Goal: Task Accomplishment & Management: Use online tool/utility

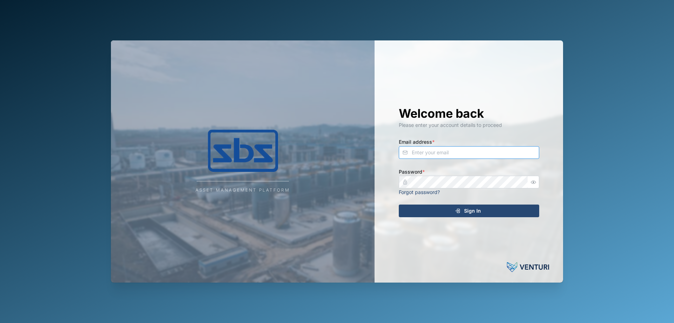
click at [452, 153] on input "Email address *" at bounding box center [469, 152] width 140 height 13
type input "[PERSON_NAME][EMAIL_ADDRESS][DOMAIN_NAME]"
click at [466, 205] on span "Sign In" at bounding box center [472, 211] width 17 height 12
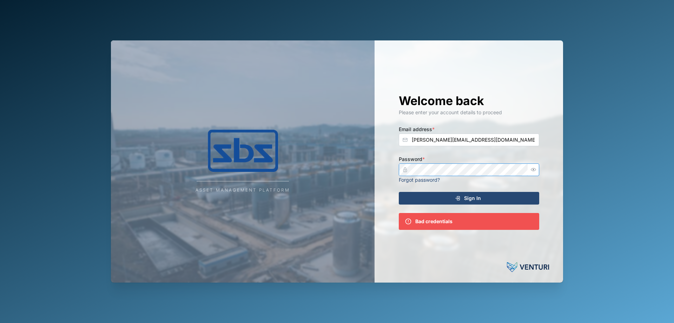
click at [300, 172] on div "Asset Management Platform Welcome back Please enter your account details to pro…" at bounding box center [337, 161] width 452 height 242
click at [426, 200] on div "Sign In" at bounding box center [467, 198] width 129 height 12
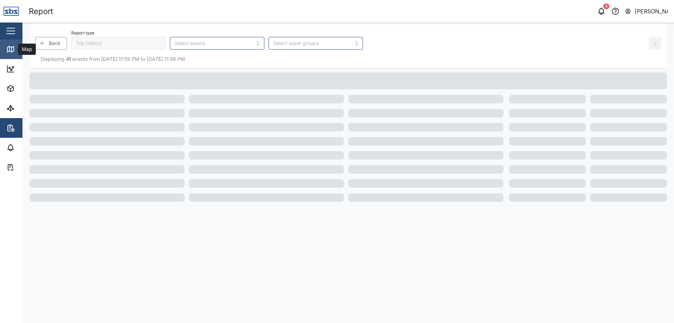
click at [17, 48] on div "Map" at bounding box center [20, 49] width 28 height 8
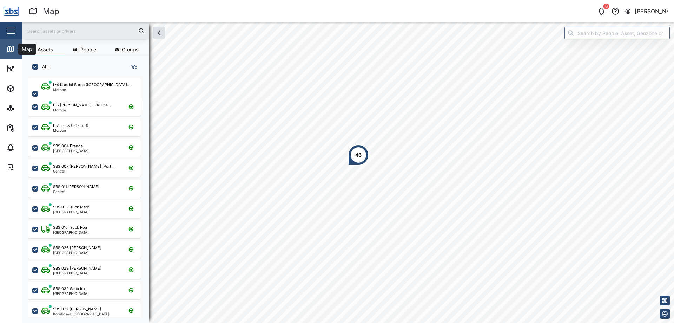
scroll to position [237, 110]
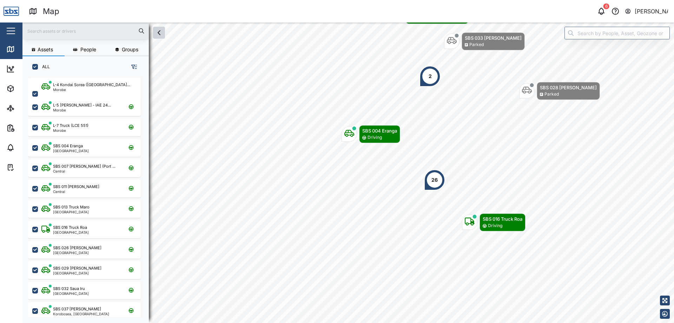
click at [154, 33] on button "button" at bounding box center [159, 33] width 12 height 12
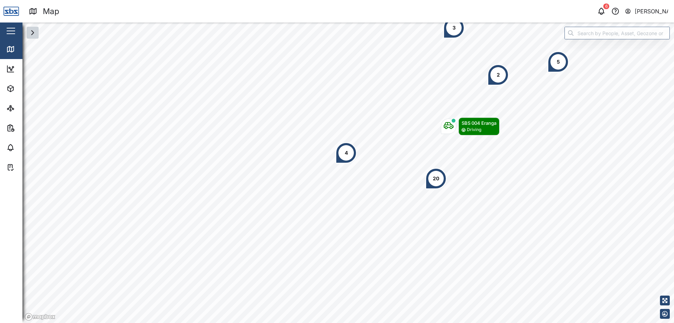
click at [34, 36] on icon "button" at bounding box center [32, 32] width 8 height 8
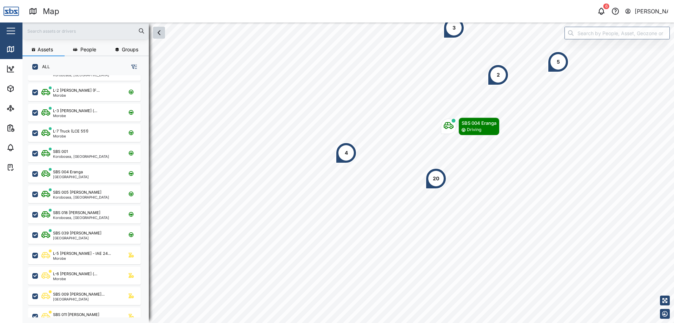
scroll to position [70, 0]
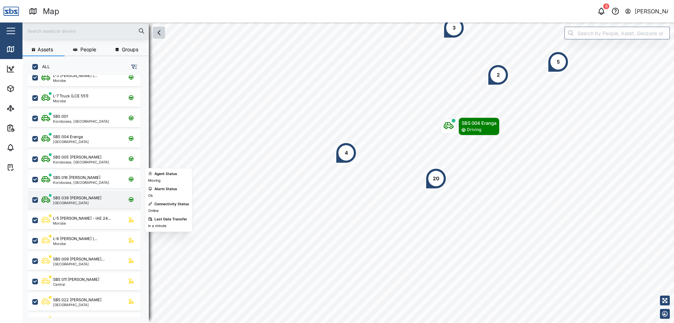
click at [66, 198] on div "SBS 039 [PERSON_NAME]" at bounding box center [77, 198] width 48 height 6
